Goal: Transaction & Acquisition: Book appointment/travel/reservation

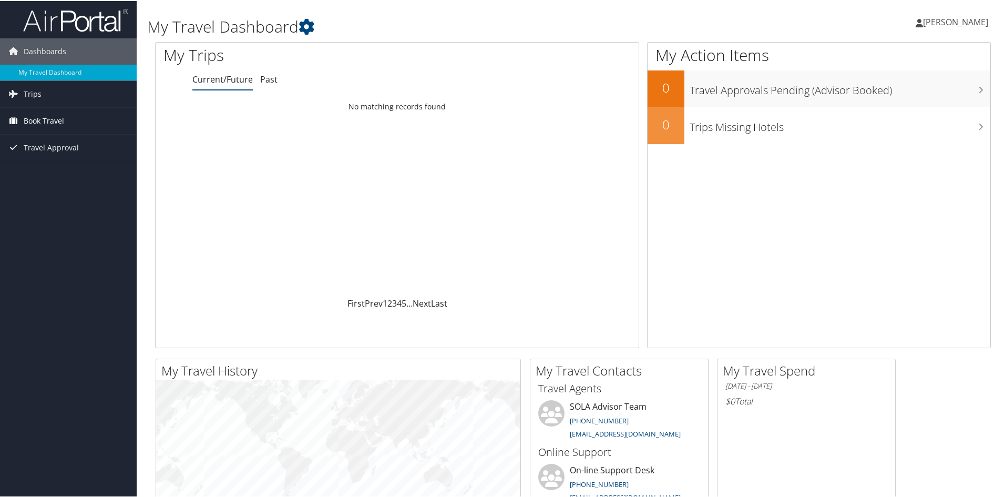
click at [60, 125] on span "Book Travel" at bounding box center [44, 120] width 40 height 26
click at [62, 156] on link "Book/Manage Online Trips" at bounding box center [68, 157] width 137 height 16
click at [949, 19] on span "[PERSON_NAME]" at bounding box center [955, 21] width 65 height 12
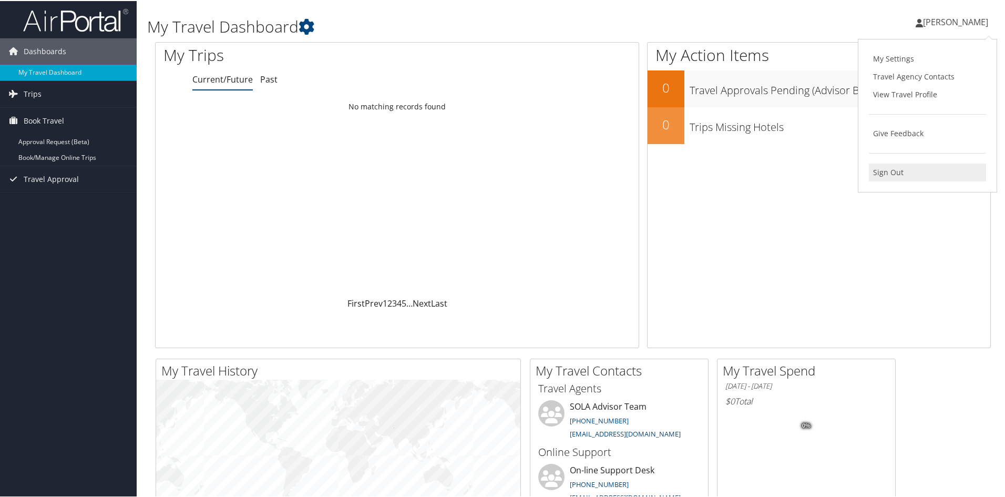
click at [902, 177] on link "Sign Out" at bounding box center [927, 171] width 117 height 18
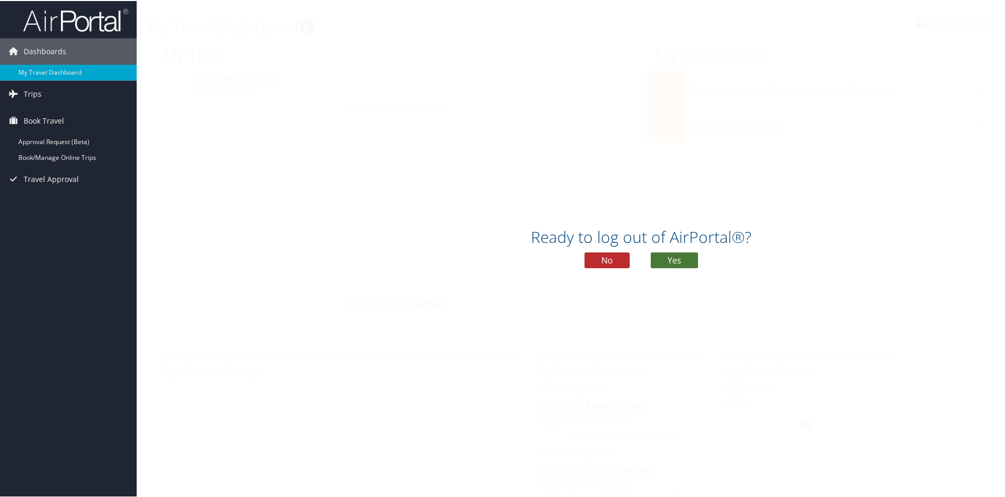
click at [666, 264] on button "Yes" at bounding box center [674, 259] width 47 height 16
